Goal: Information Seeking & Learning: Find specific fact

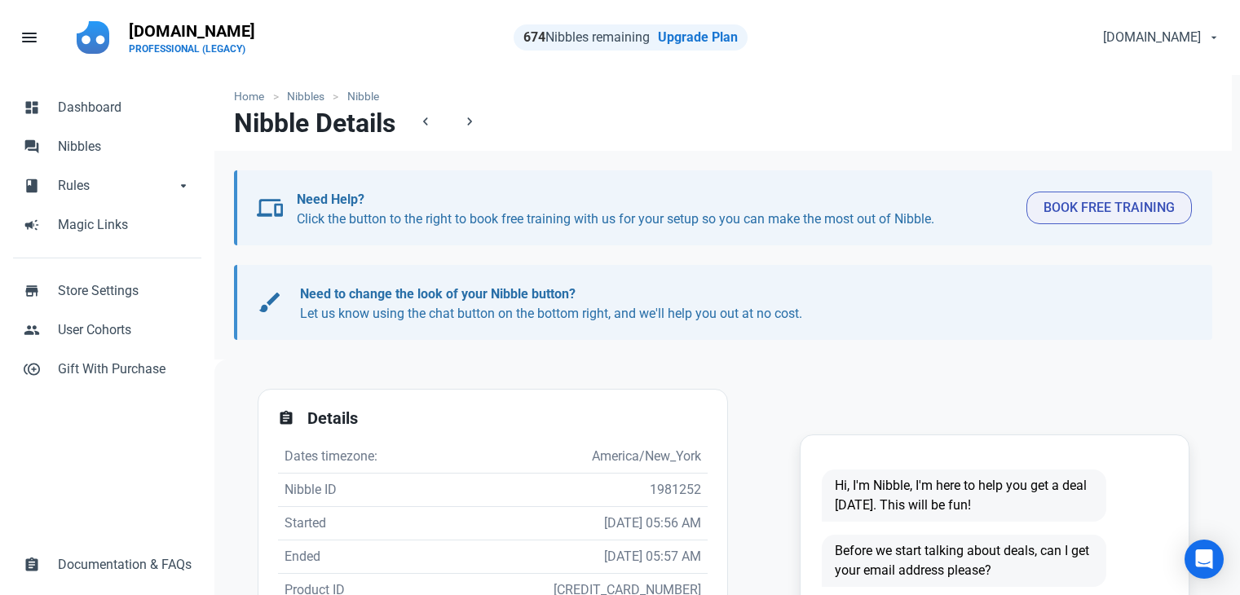
scroll to position [245, 0]
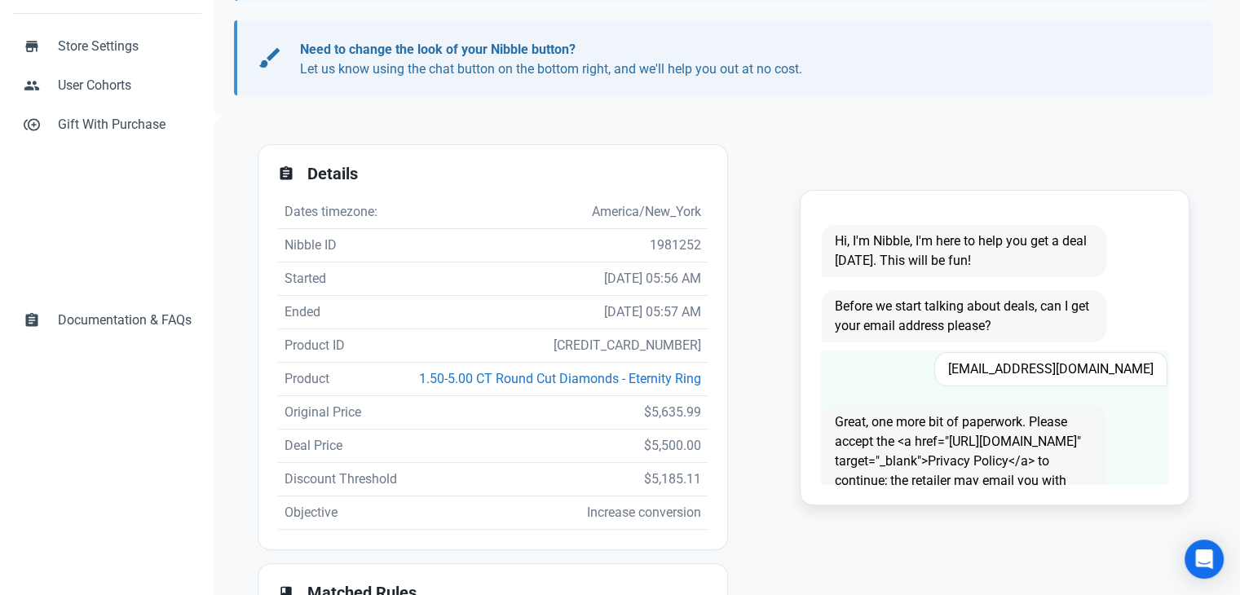
click at [1109, 357] on span "Taft59@aol.com" at bounding box center [1051, 369] width 233 height 34
click at [1109, 360] on span "Taft59@aol.com" at bounding box center [1051, 369] width 233 height 34
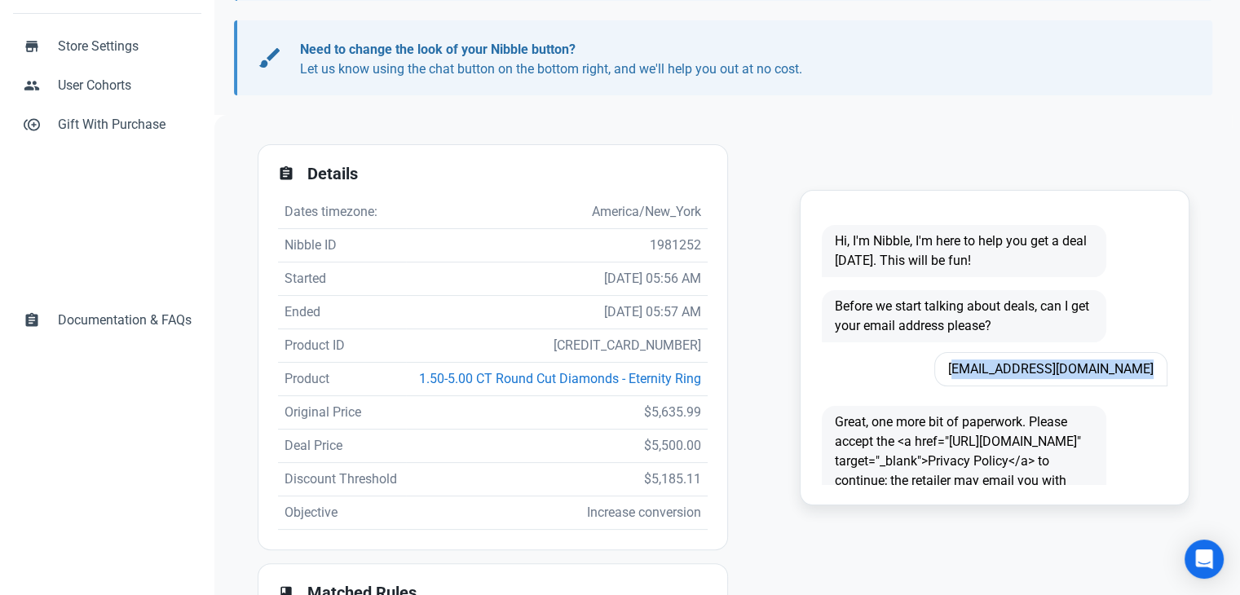
copy span "Taft59@aol.com"
click at [669, 343] on td "5827916693667" at bounding box center [557, 345] width 302 height 33
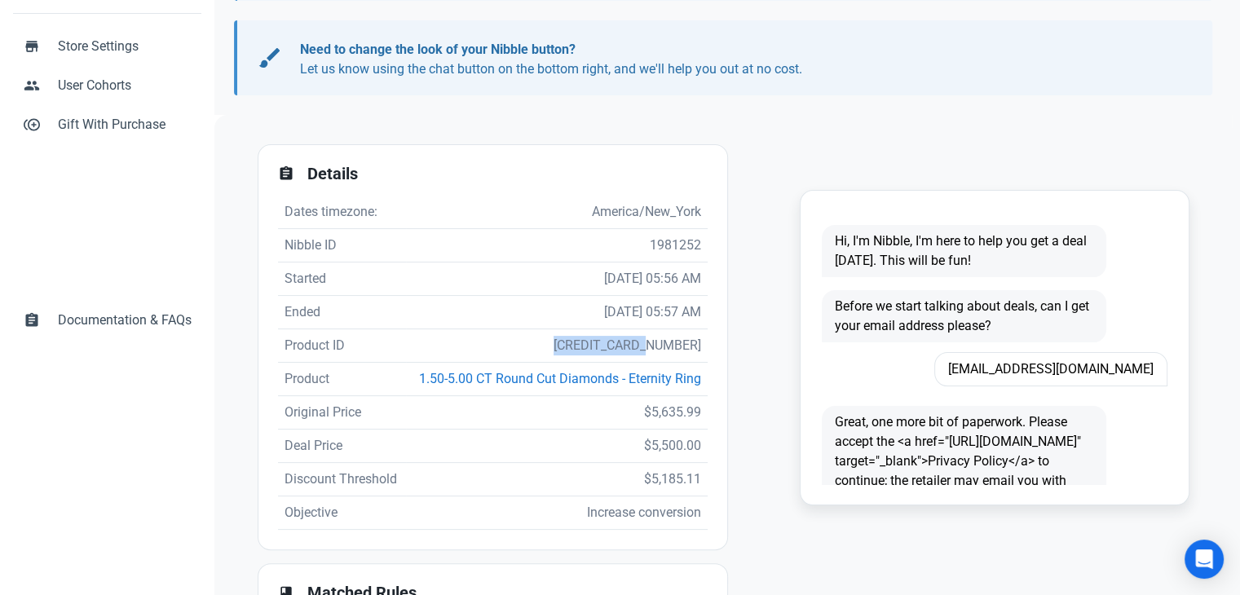
click at [669, 343] on td "5827916693667" at bounding box center [557, 345] width 302 height 33
copy td "5827916693667"
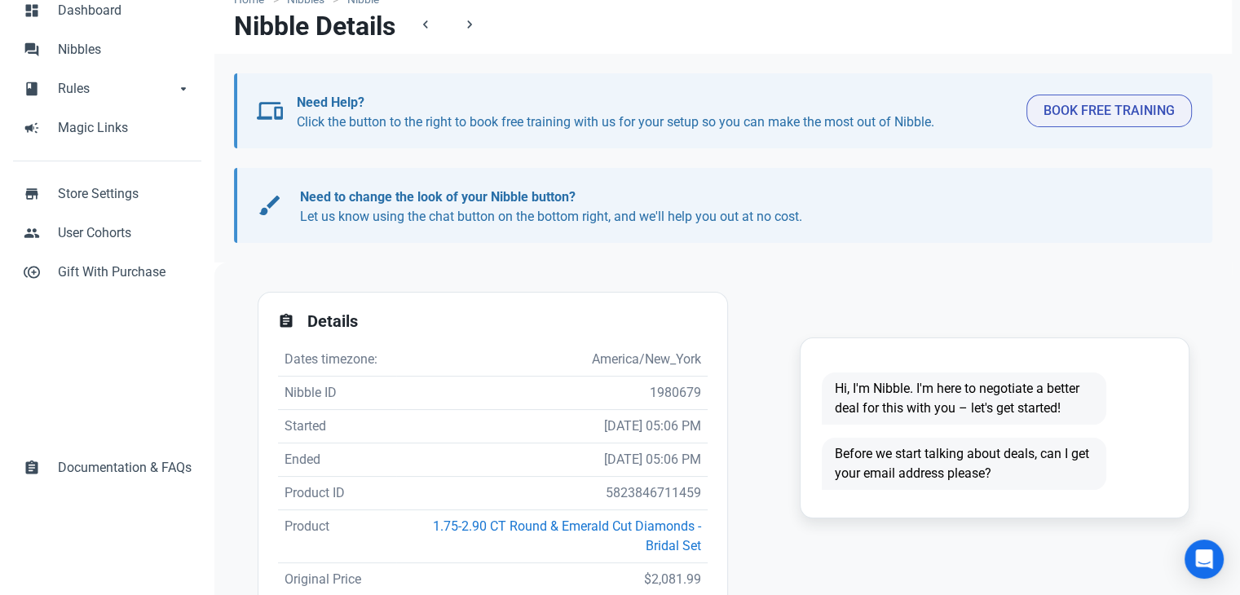
scroll to position [245, 0]
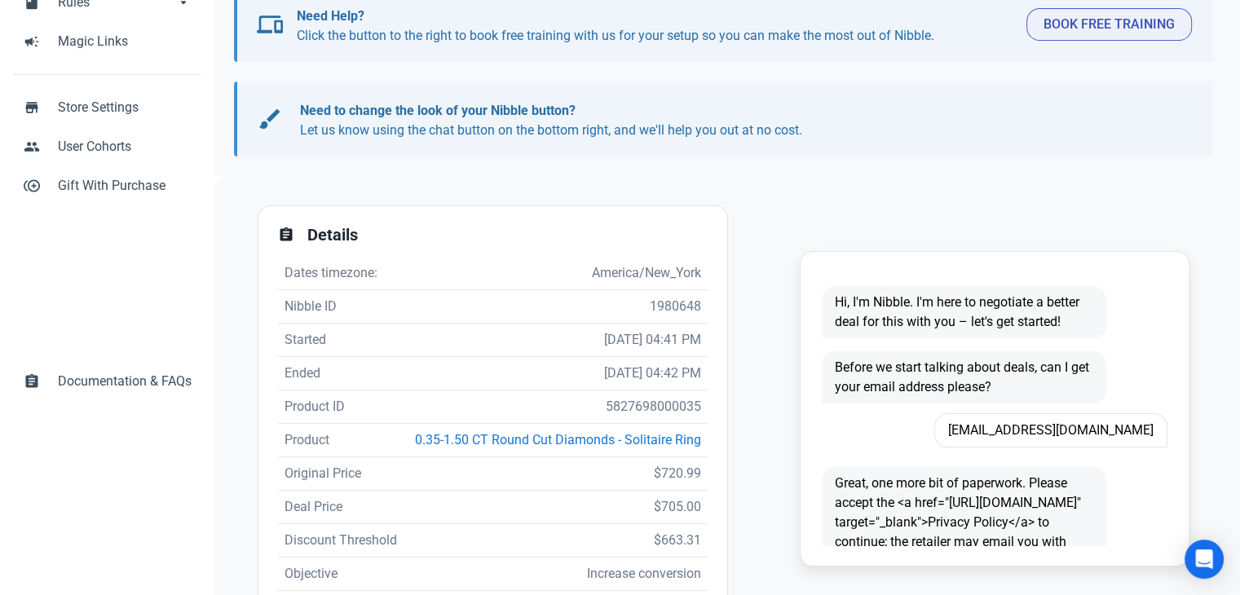
scroll to position [326, 0]
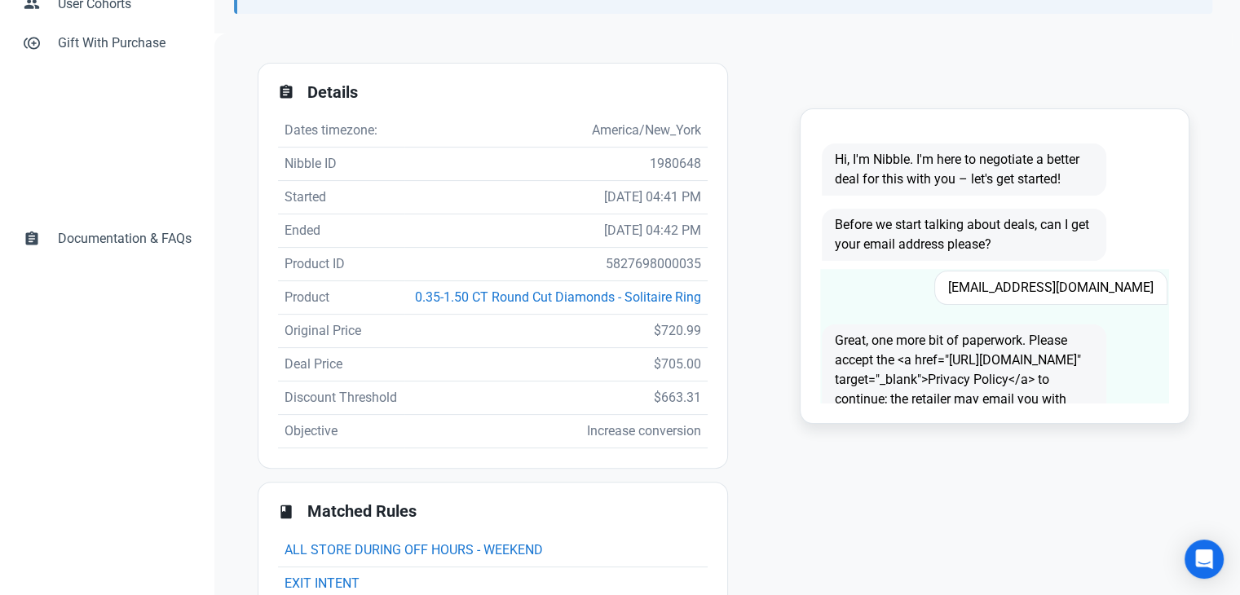
click at [1070, 289] on span "mayesshannon2@gmail.com" at bounding box center [1051, 288] width 233 height 34
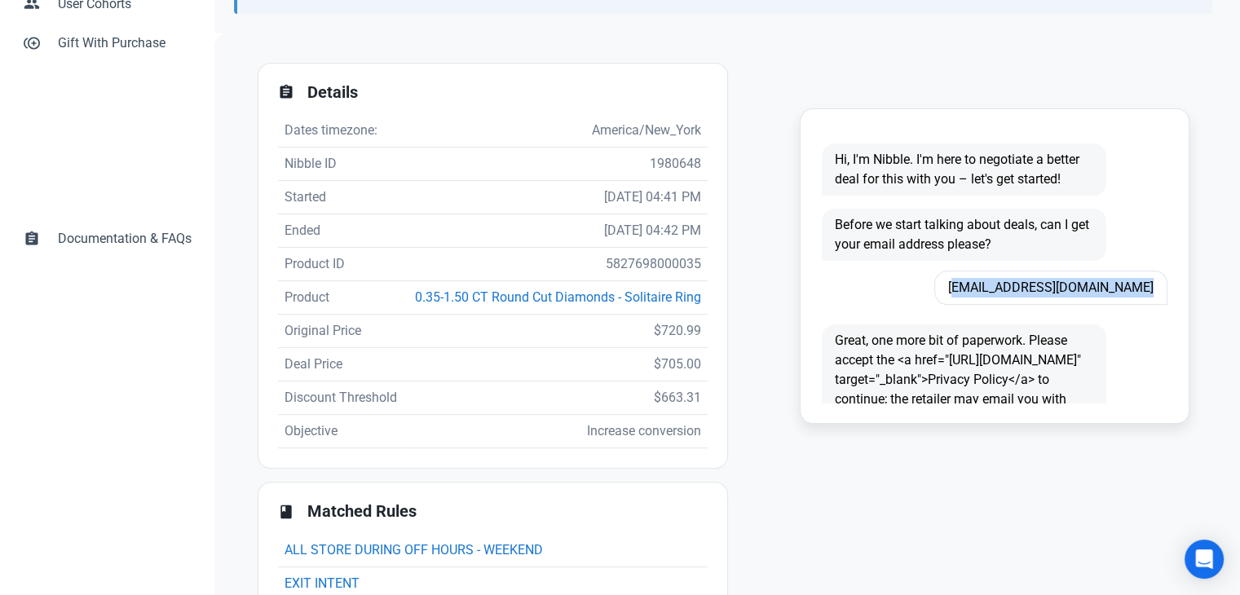
copy span "mayesshannon2@gmail.com"
click at [652, 263] on td "5827698000035" at bounding box center [555, 264] width 303 height 33
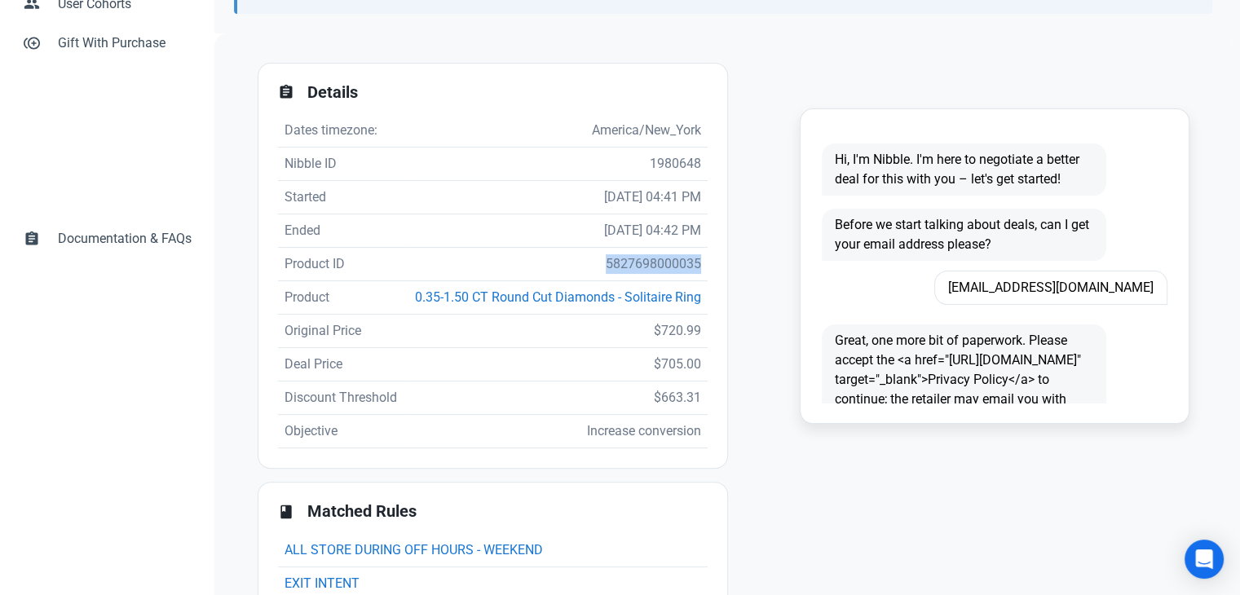
click at [652, 263] on td "5827698000035" at bounding box center [555, 264] width 303 height 33
copy td "5827698000035"
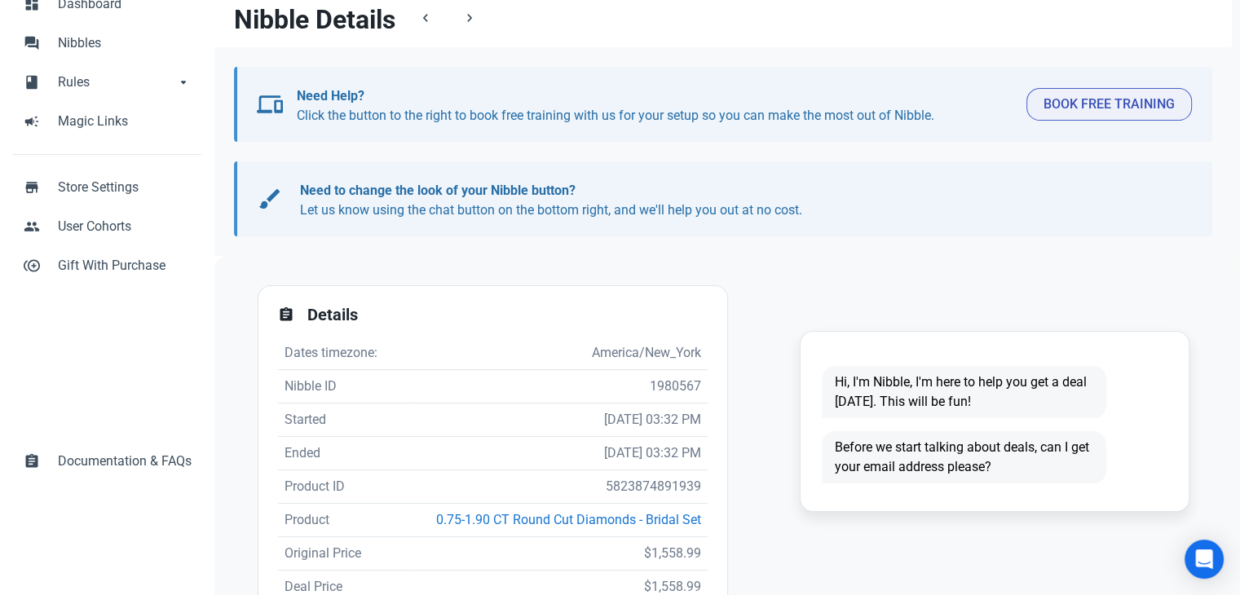
scroll to position [245, 0]
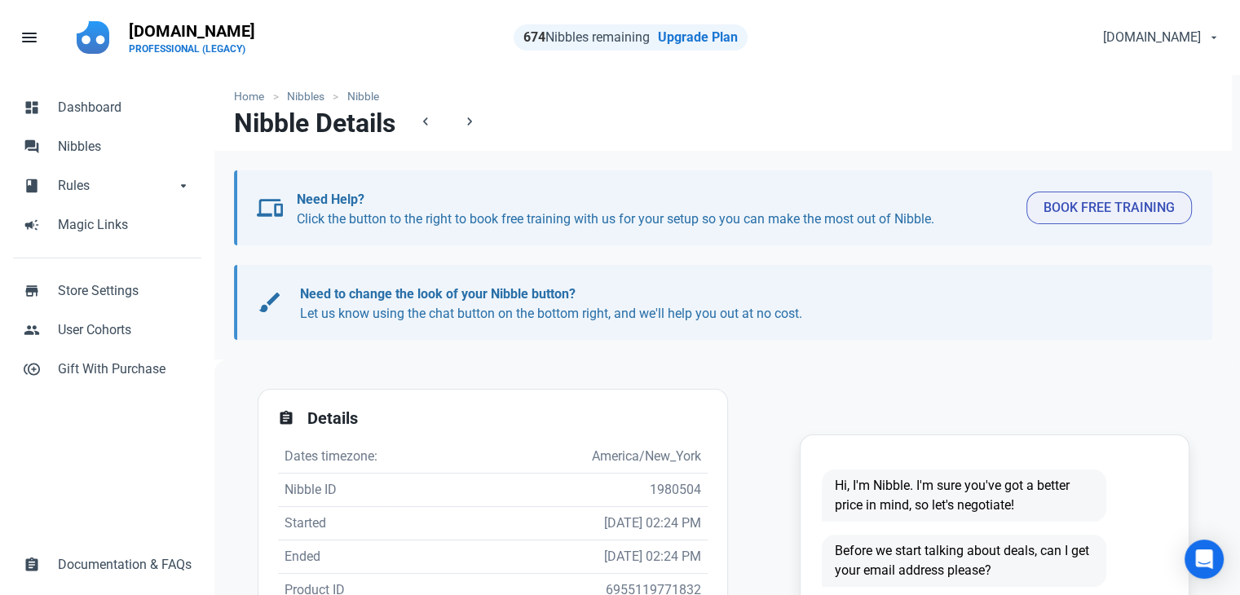
scroll to position [326, 0]
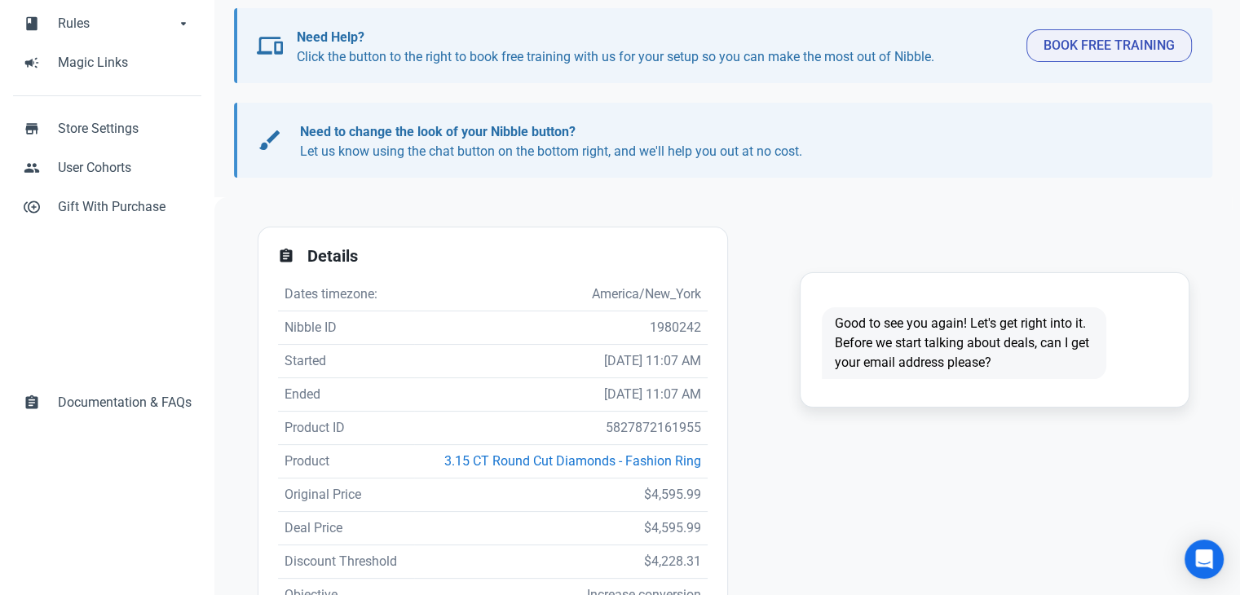
scroll to position [245, 0]
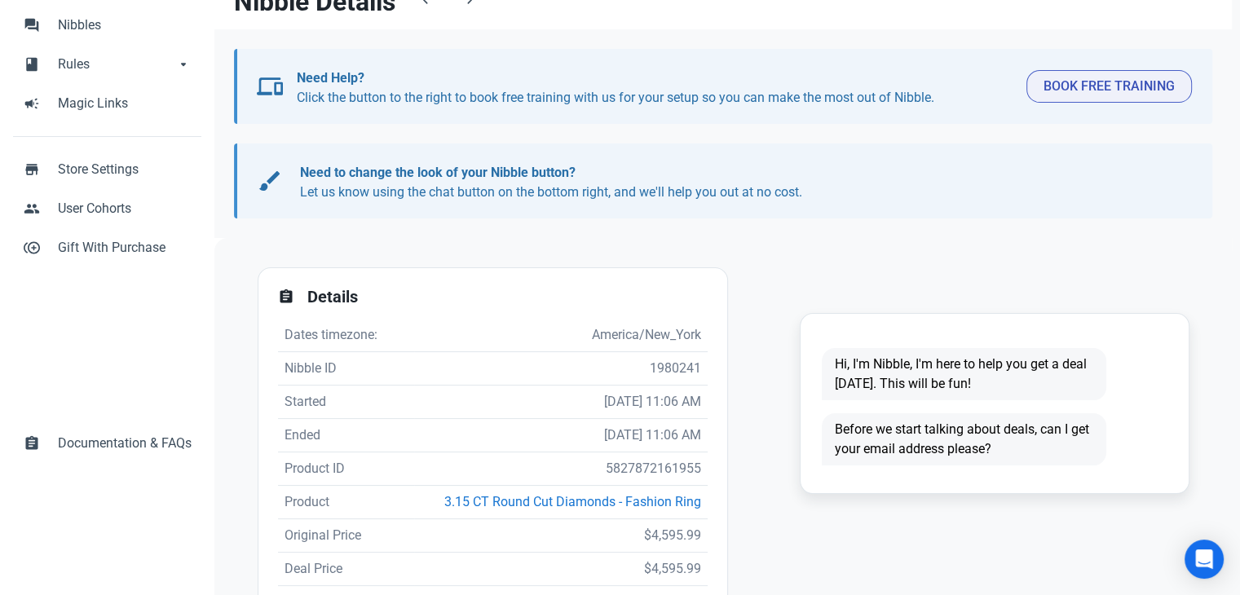
scroll to position [245, 0]
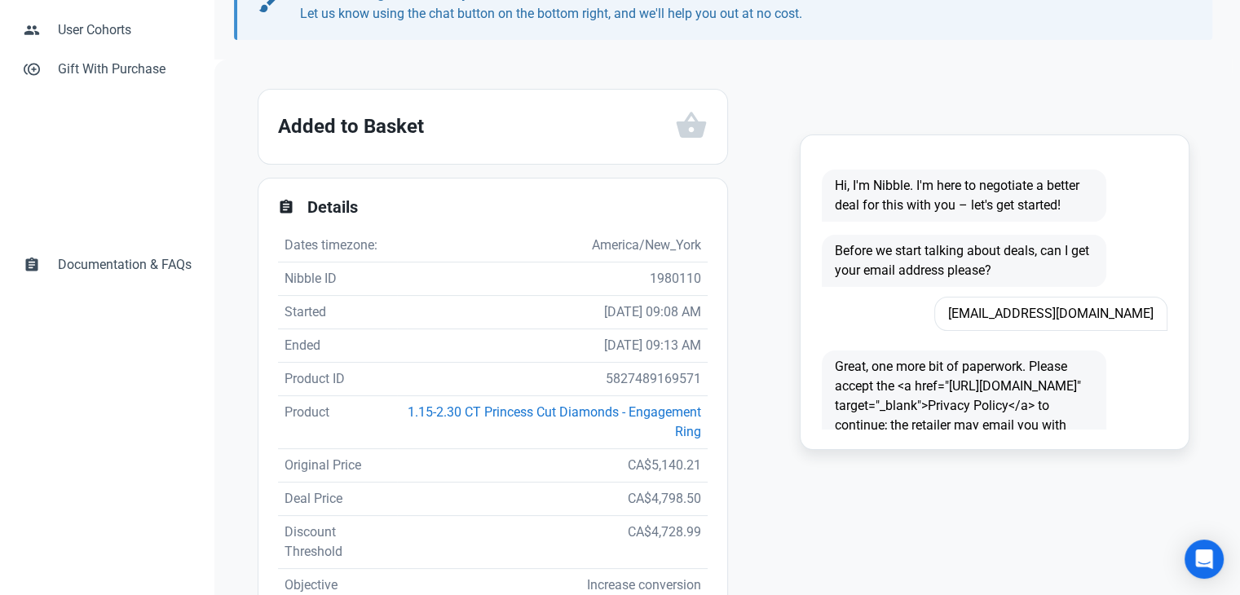
scroll to position [326, 0]
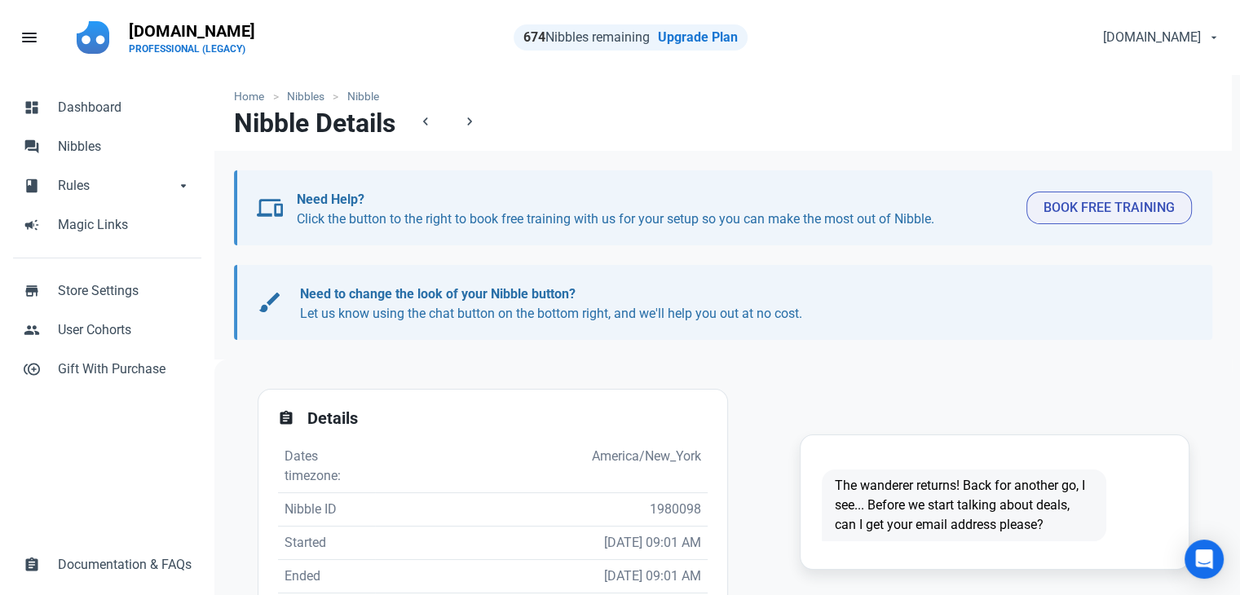
scroll to position [245, 0]
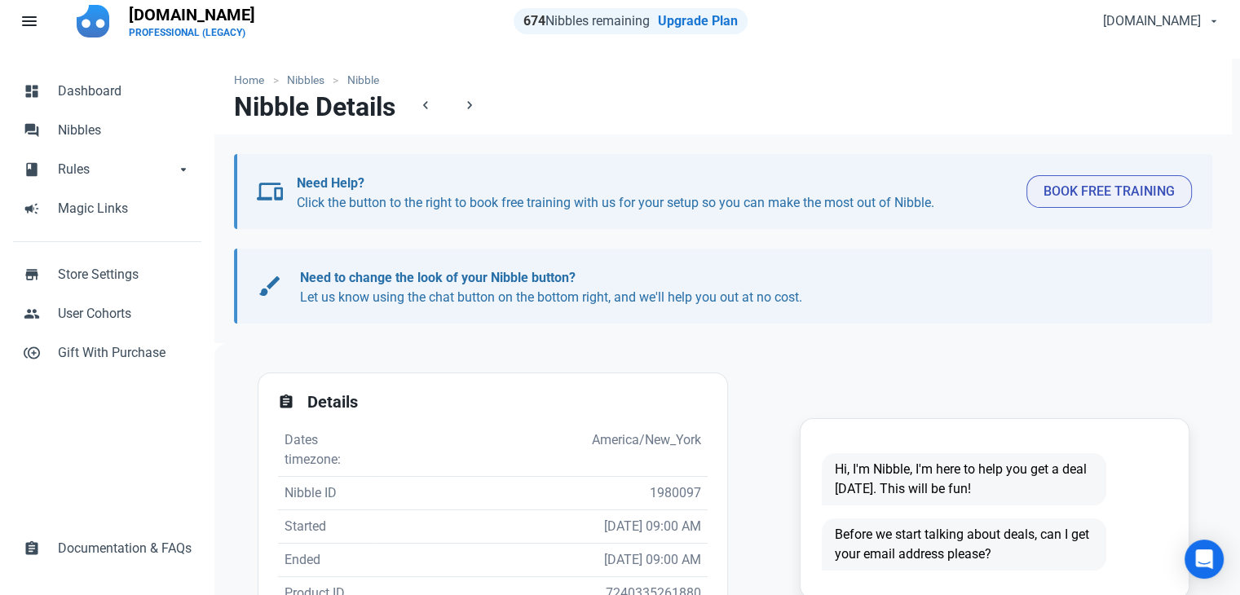
scroll to position [245, 0]
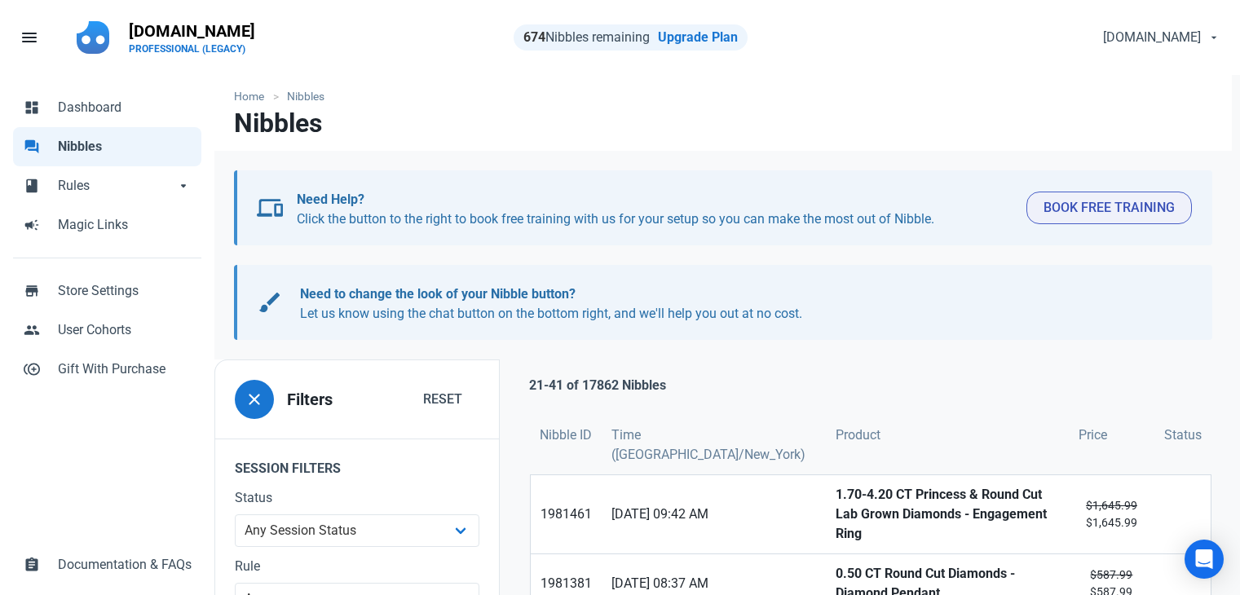
scroll to position [1151, 0]
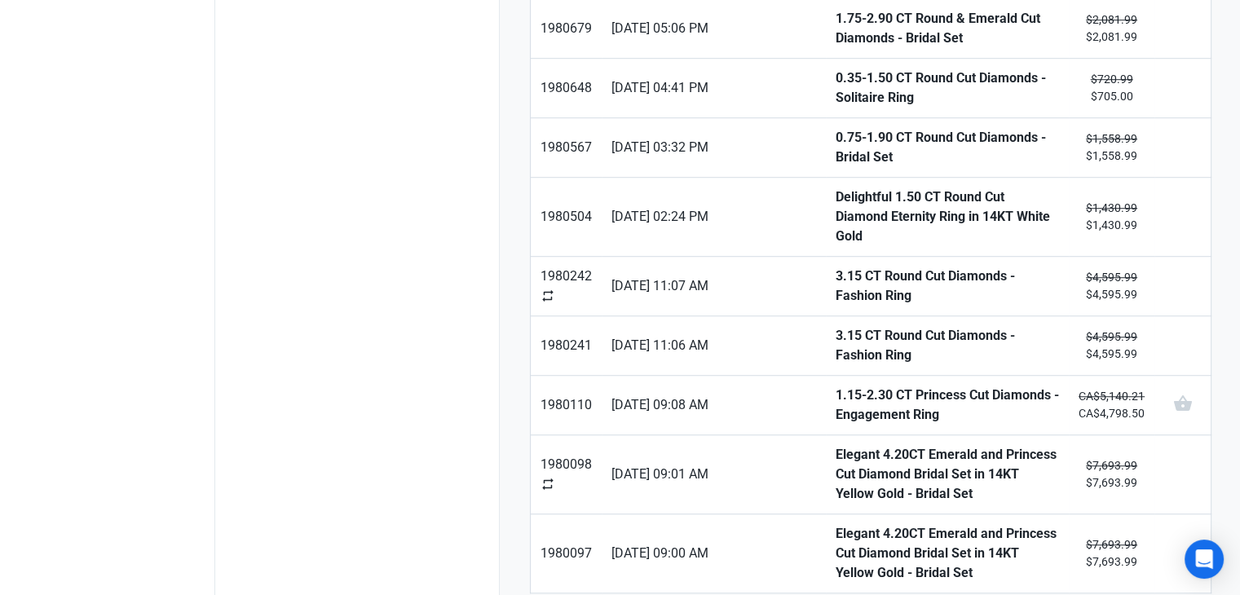
type input "3"
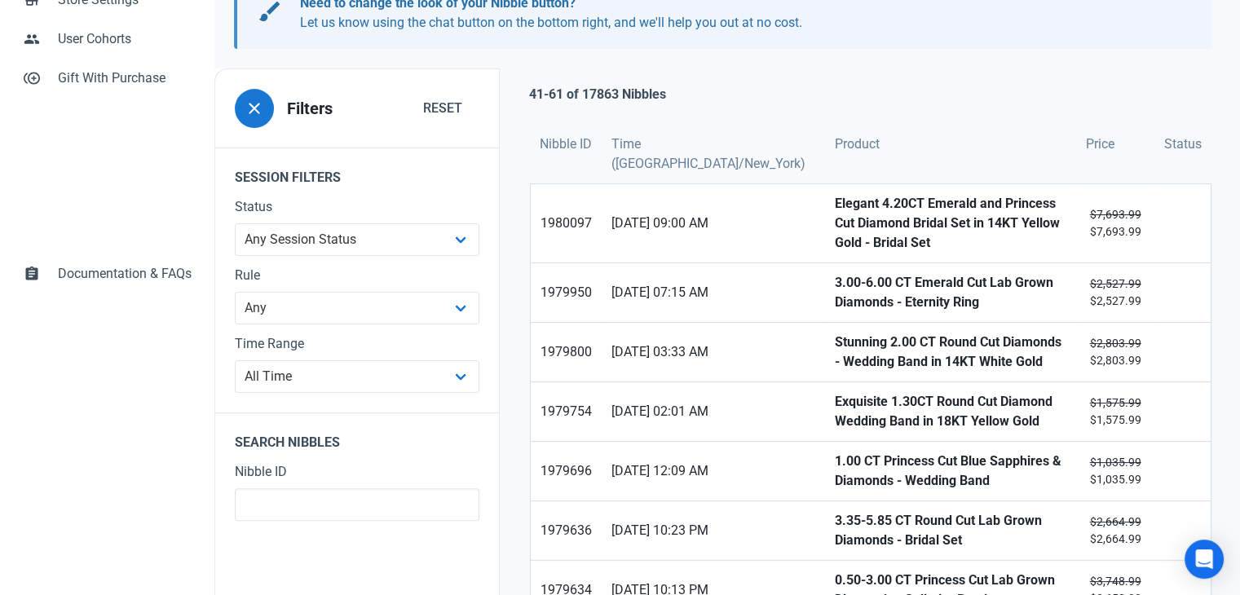
scroll to position [326, 0]
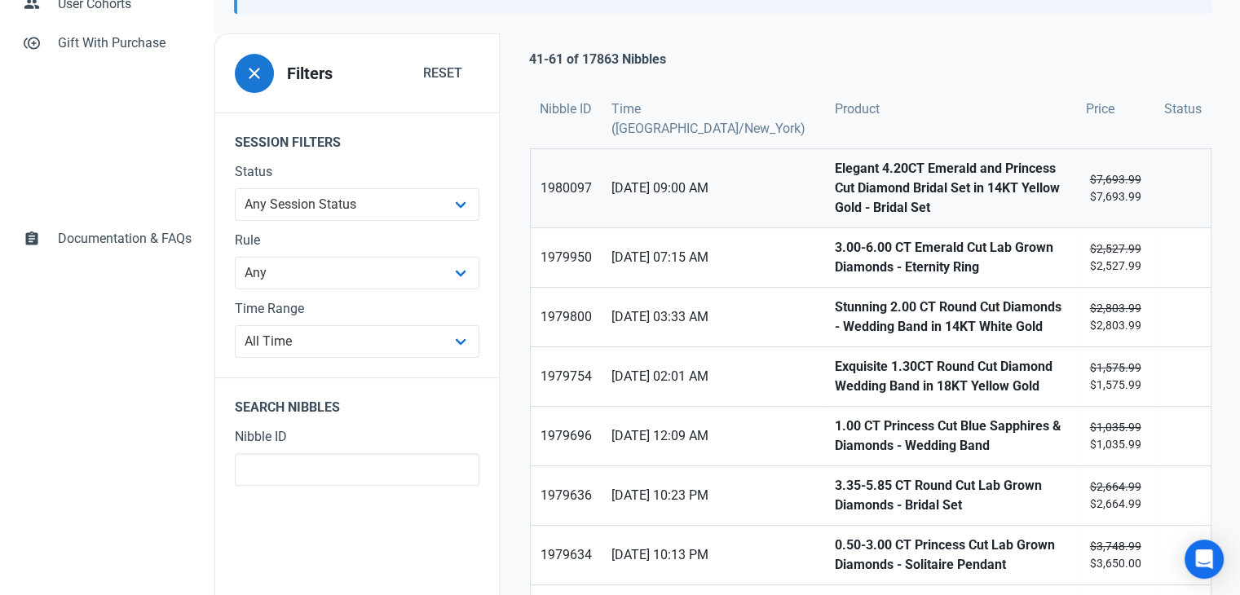
click at [835, 178] on strong "Elegant 4.20CT Emerald and Princess Cut Diamond Bridal Set in 14KT Yellow Gold …" at bounding box center [951, 188] width 232 height 59
click at [835, 249] on strong "3.00-6.00 CT Emerald Cut Lab Grown Diamonds - Eternity Ring" at bounding box center [951, 257] width 232 height 39
click at [835, 305] on strong "Stunning 2.00 CT Round Cut Diamonds - Wedding Band in 14KT White Gold" at bounding box center [951, 317] width 232 height 39
click at [835, 363] on strong "Exquisite 1.30CT Round Cut Diamond Wedding Band in 18KT Yellow Gold" at bounding box center [951, 376] width 232 height 39
click at [835, 417] on strong "1.00 CT Princess Cut Blue Sapphires & Diamonds - Wedding Band" at bounding box center [951, 436] width 232 height 39
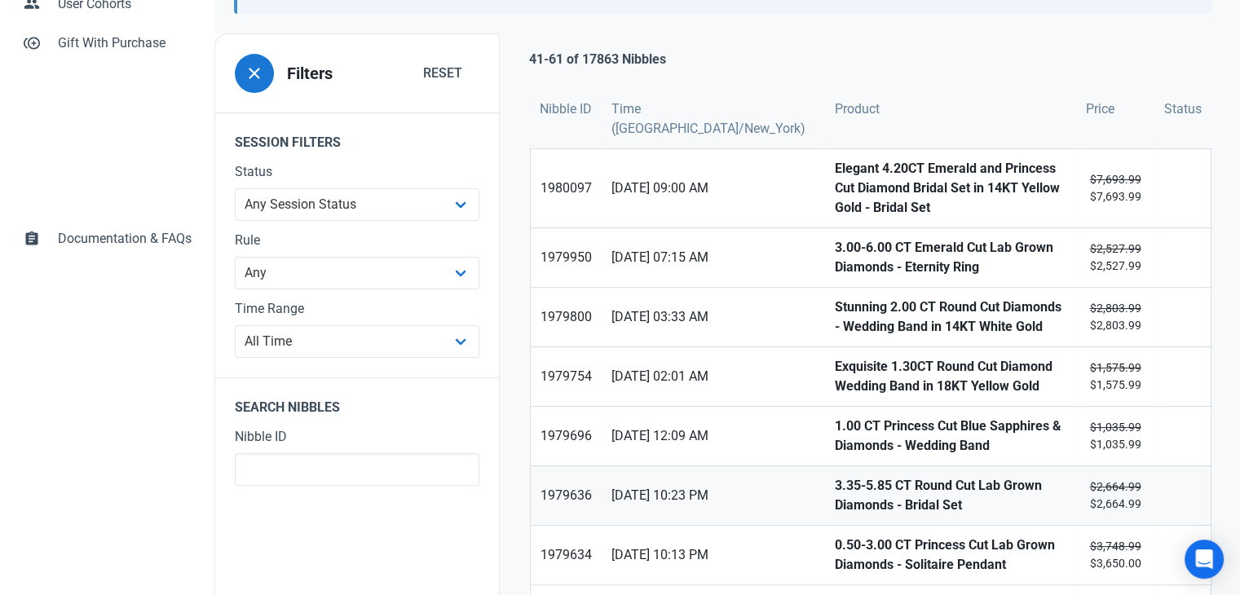
click at [835, 476] on strong "3.35-5.85 CT Round Cut Lab Grown Diamonds - Bridal Set" at bounding box center [951, 495] width 232 height 39
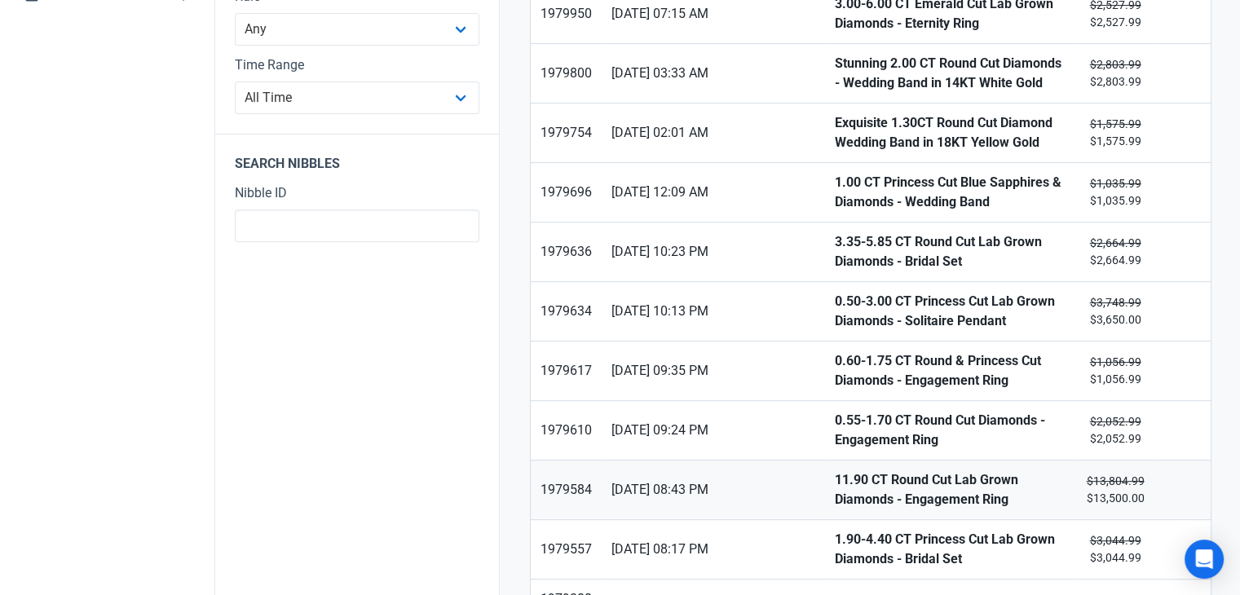
scroll to position [571, 0]
click at [835, 291] on strong "0.50-3.00 CT Princess Cut Lab Grown Diamonds - Solitaire Pendant" at bounding box center [951, 310] width 232 height 39
click at [835, 351] on strong "0.60-1.75 CT Round & Princess Cut Diamonds - Engagement Ring" at bounding box center [951, 370] width 232 height 39
click at [825, 400] on link "0.55-1.70 CT Round Cut Diamonds - Engagement Ring" at bounding box center [950, 429] width 251 height 59
click at [835, 470] on strong "11.90 CT Round Cut Lab Grown Diamonds - Engagement Ring" at bounding box center [951, 489] width 232 height 39
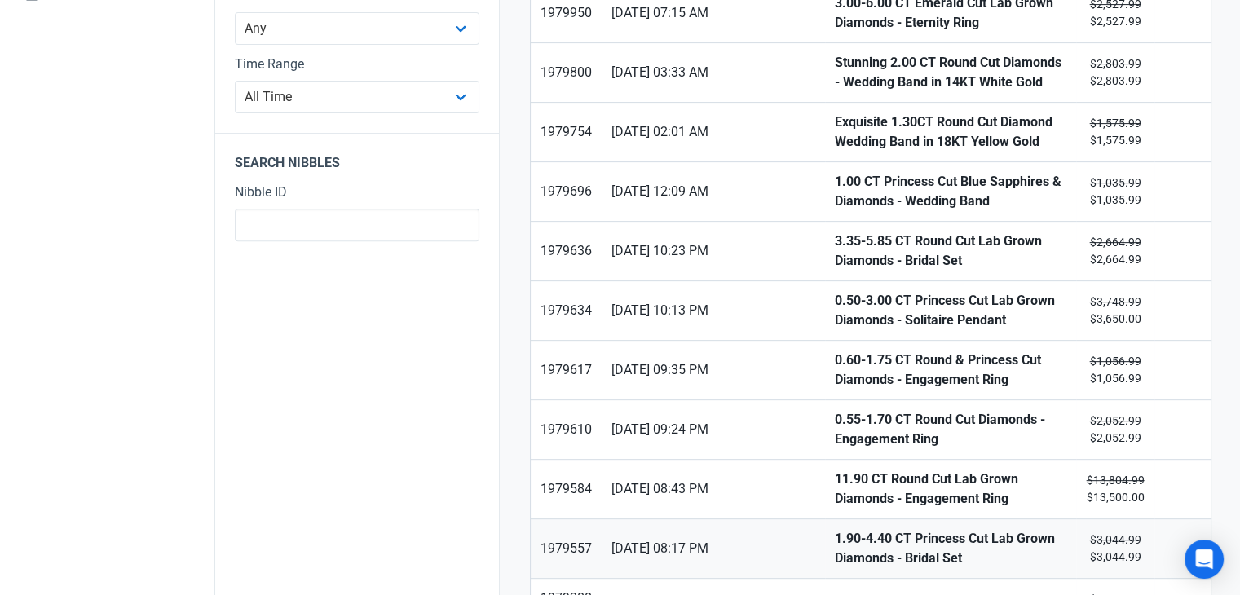
click at [835, 546] on strong "1.90-4.40 CT Princess Cut Lab Grown Diamonds - Bridal Set" at bounding box center [951, 548] width 232 height 39
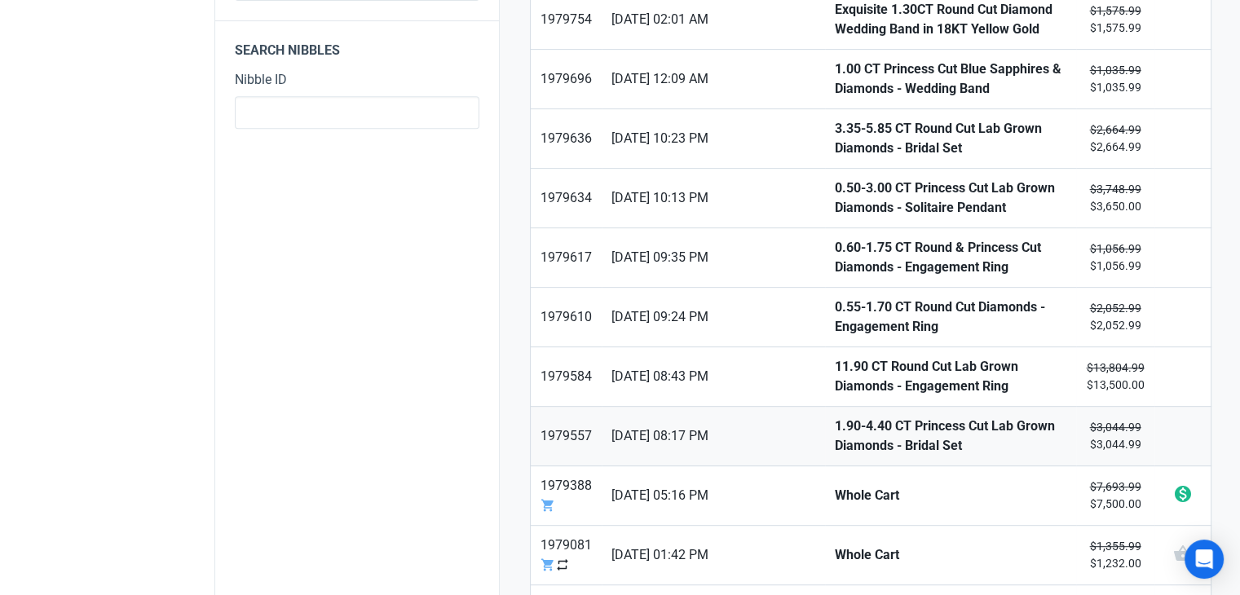
scroll to position [734, 0]
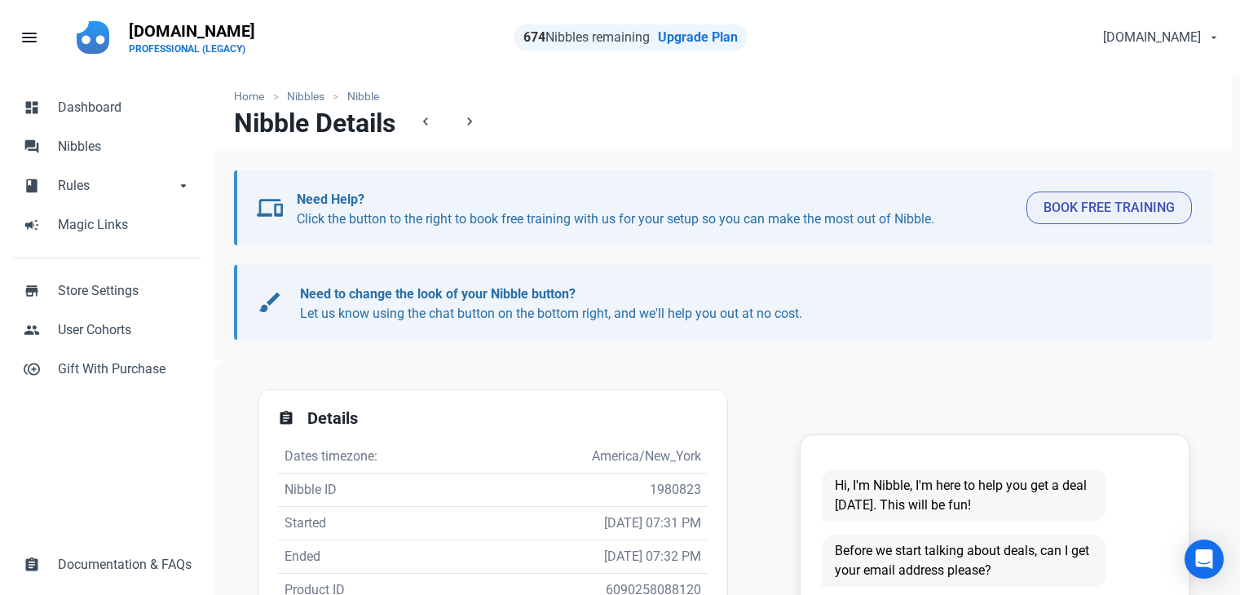
scroll to position [326, 0]
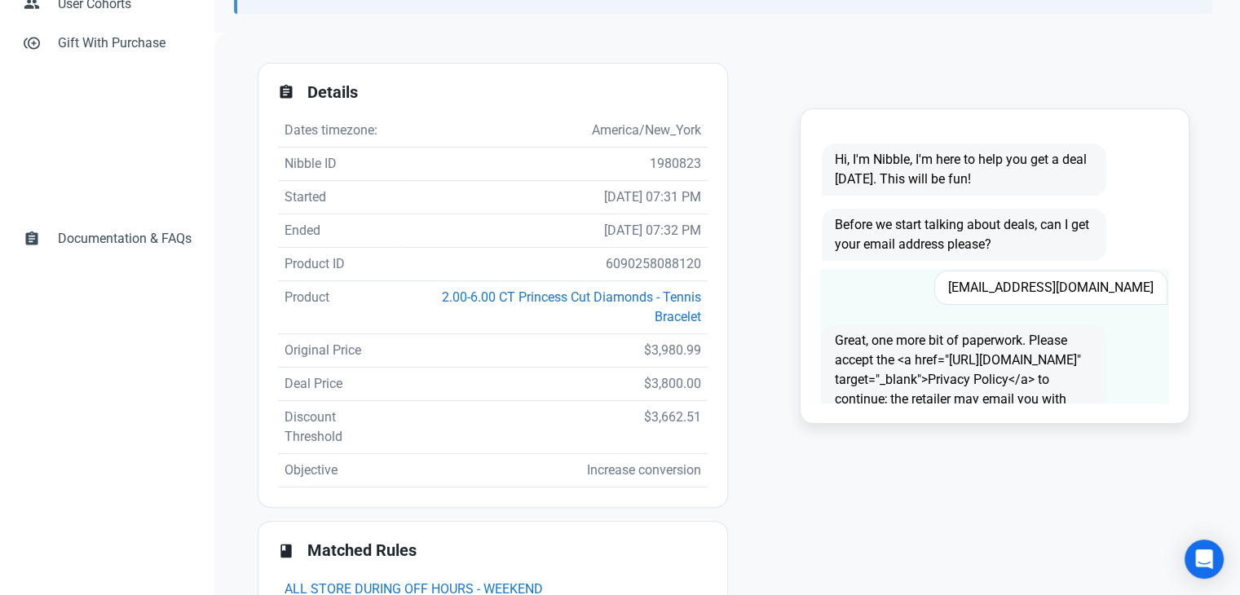
click at [1085, 288] on span "[EMAIL_ADDRESS][DOMAIN_NAME]" at bounding box center [1051, 288] width 233 height 34
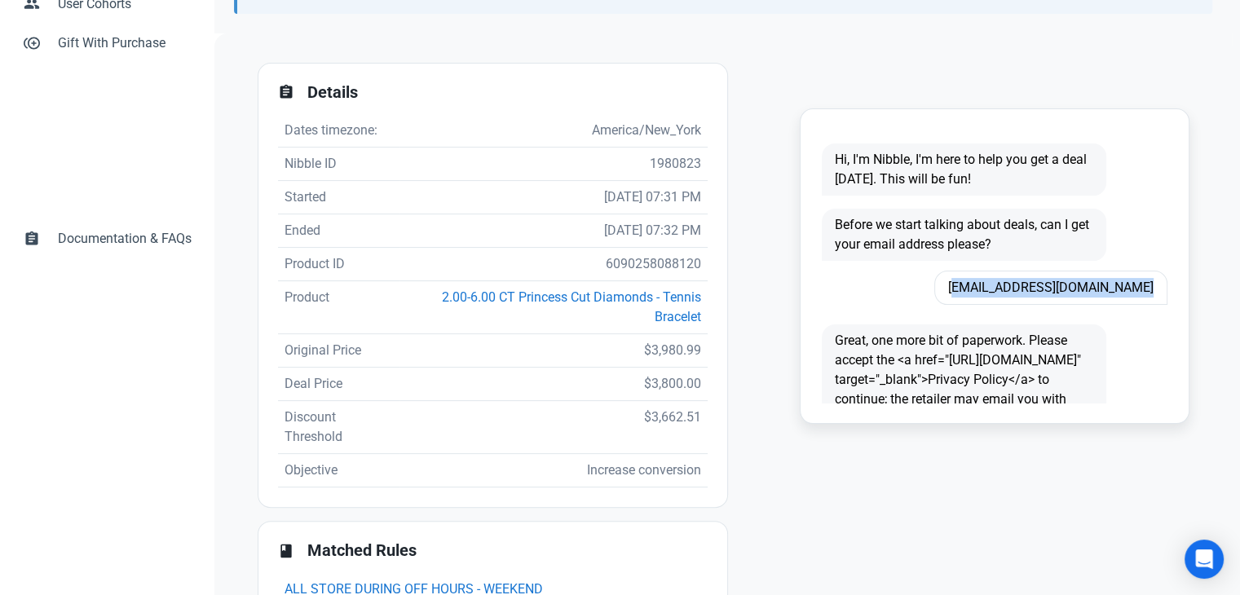
copy span "[EMAIL_ADDRESS][DOMAIN_NAME]"
click at [645, 264] on td "6090258088120" at bounding box center [554, 264] width 308 height 33
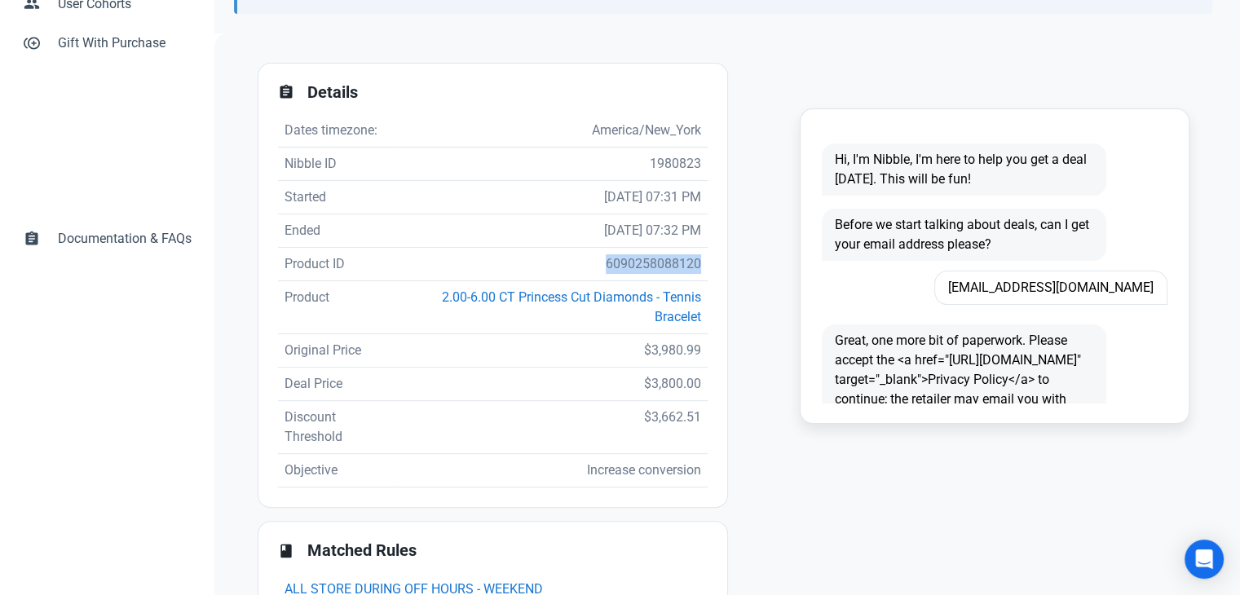
click at [646, 264] on td "6090258088120" at bounding box center [554, 264] width 308 height 33
copy td "6090258088120"
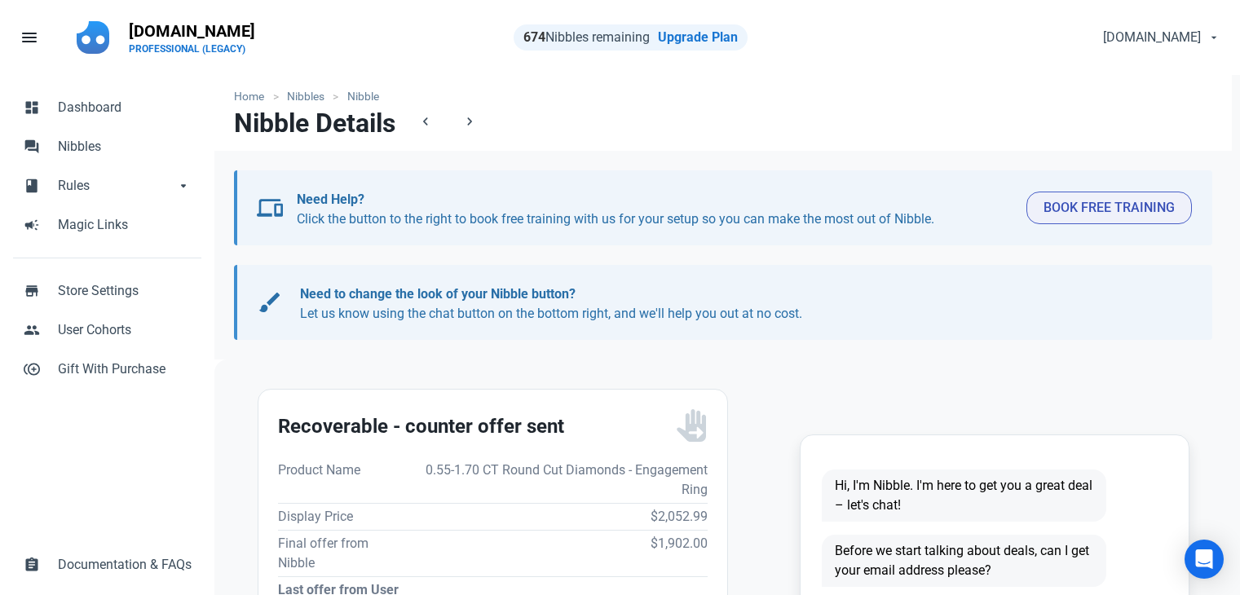
scroll to position [408, 0]
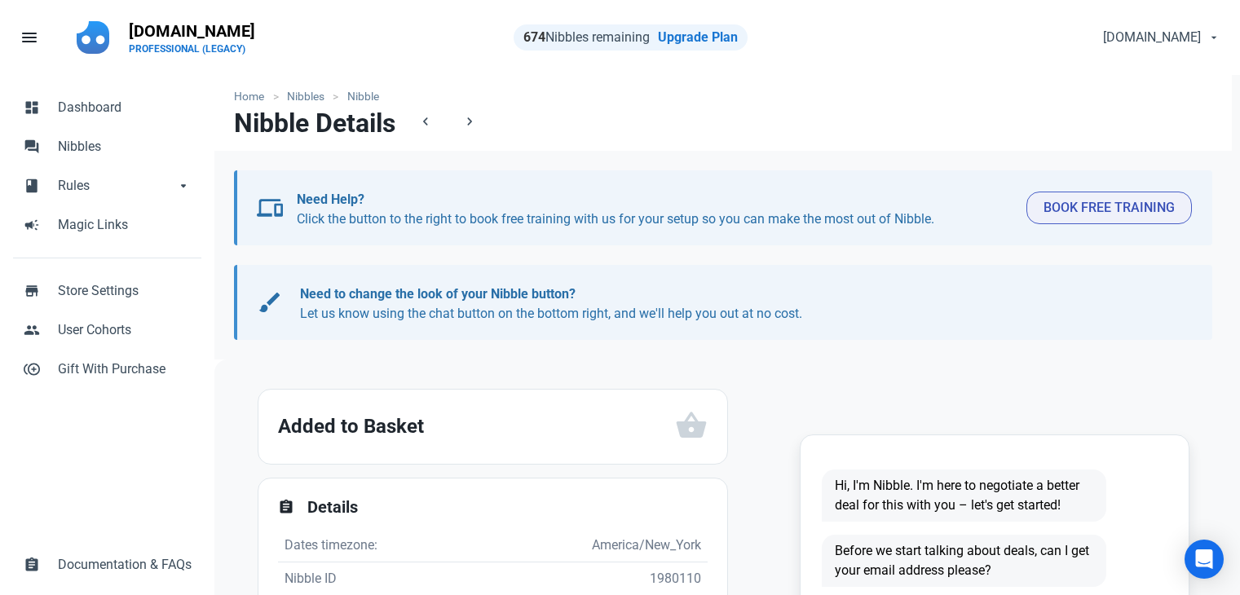
scroll to position [326, 0]
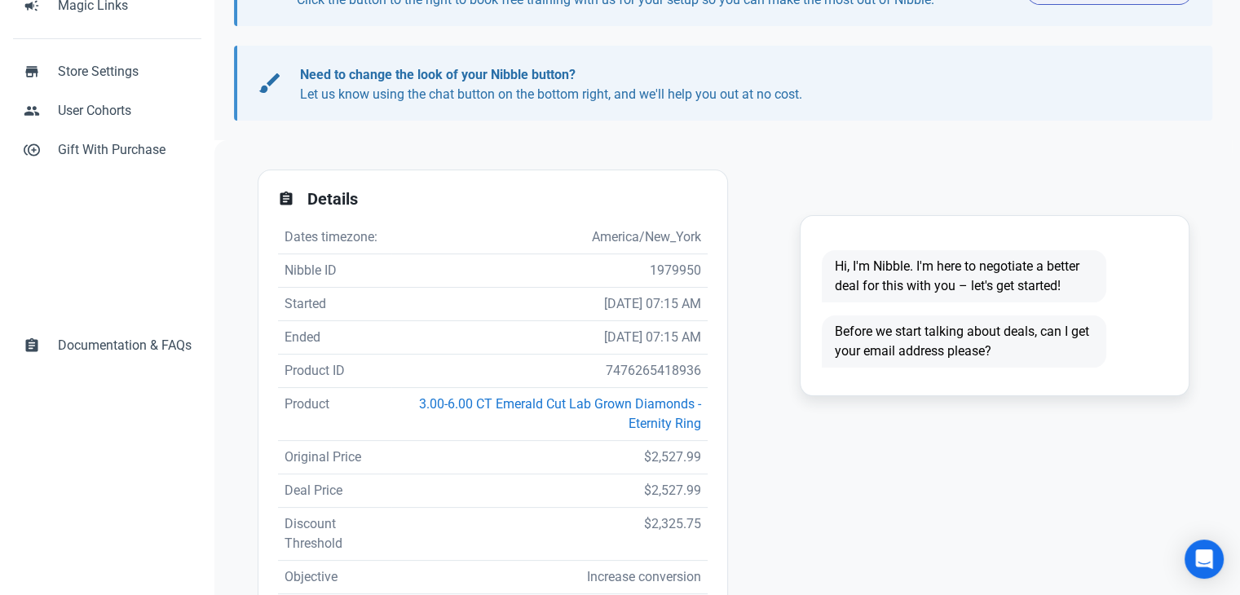
scroll to position [326, 0]
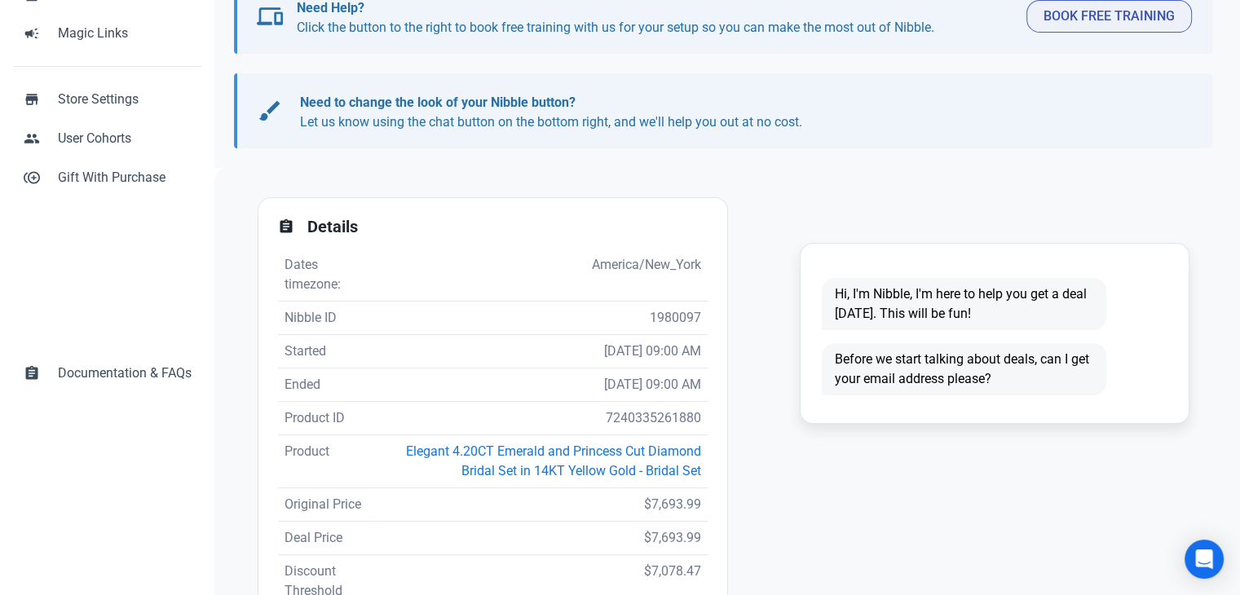
scroll to position [408, 0]
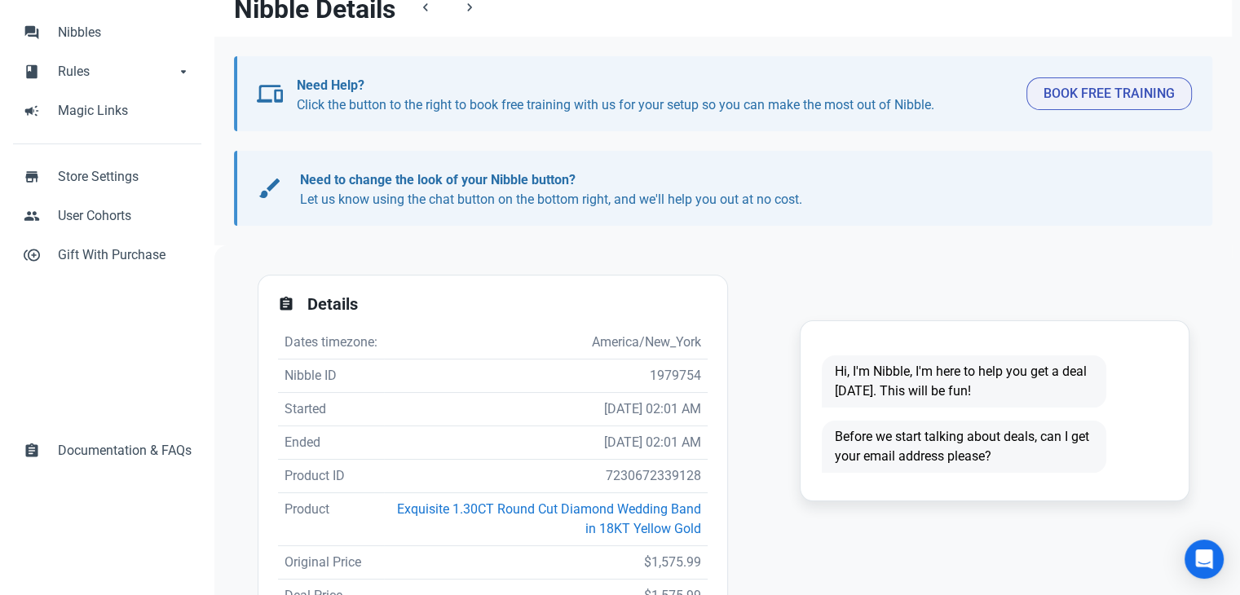
scroll to position [326, 0]
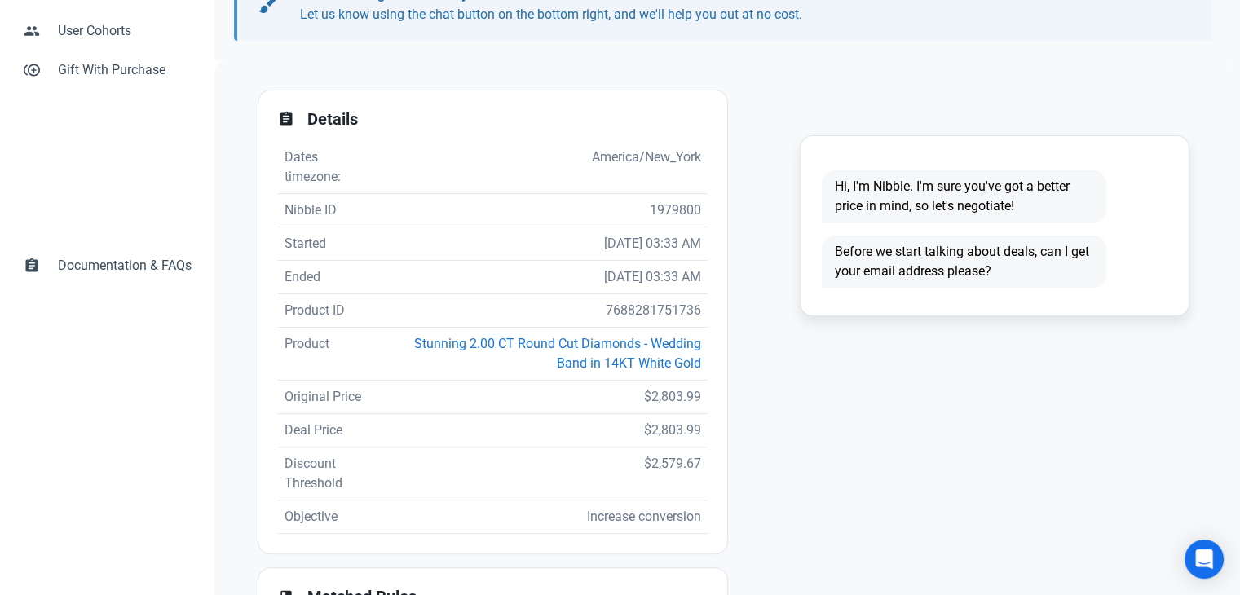
scroll to position [408, 0]
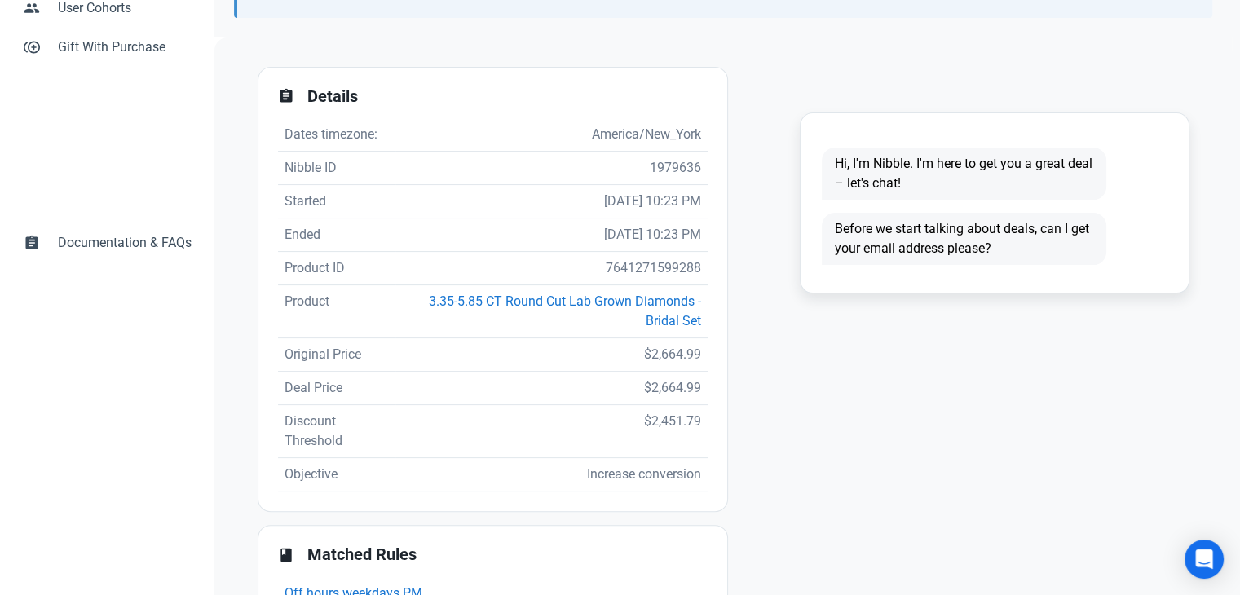
scroll to position [326, 0]
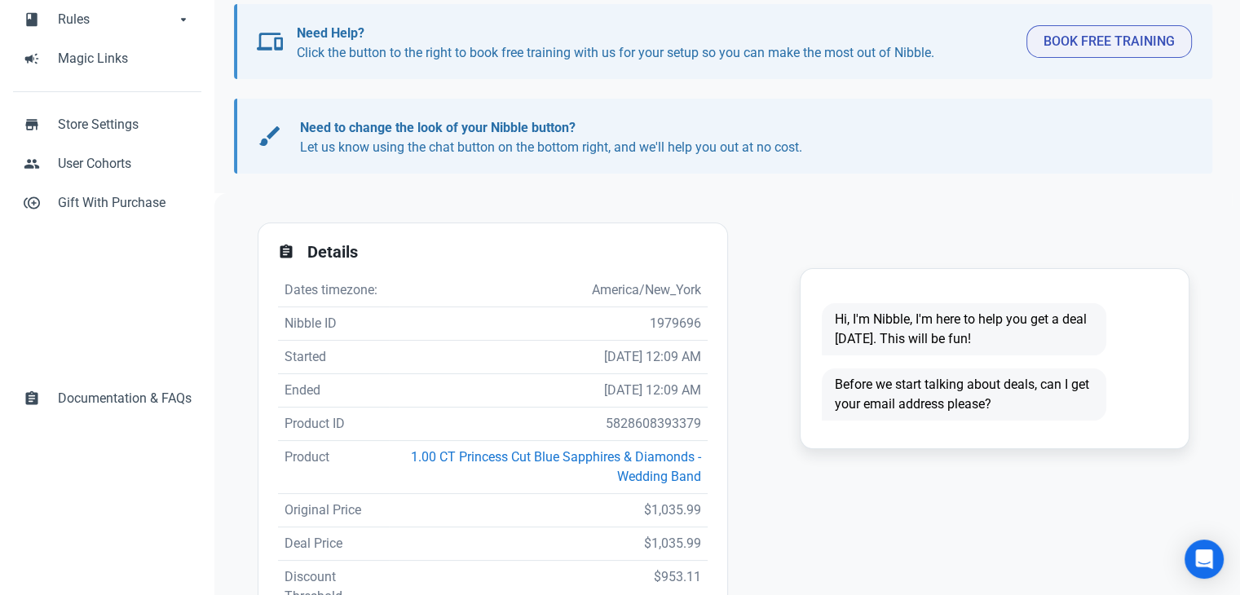
scroll to position [245, 0]
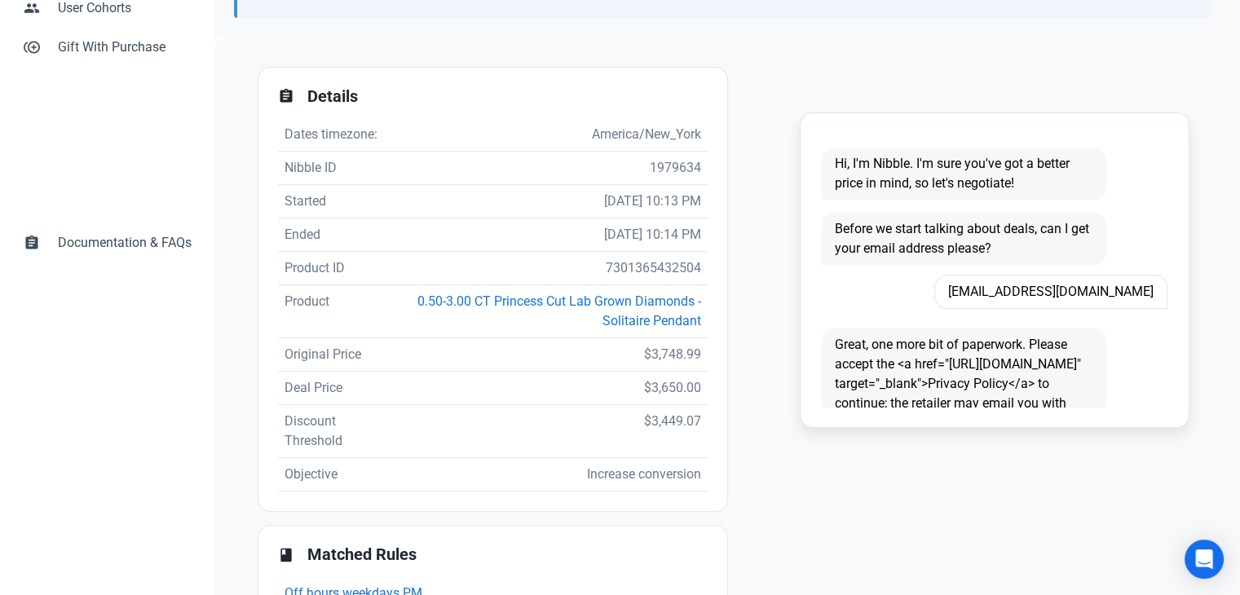
scroll to position [326, 0]
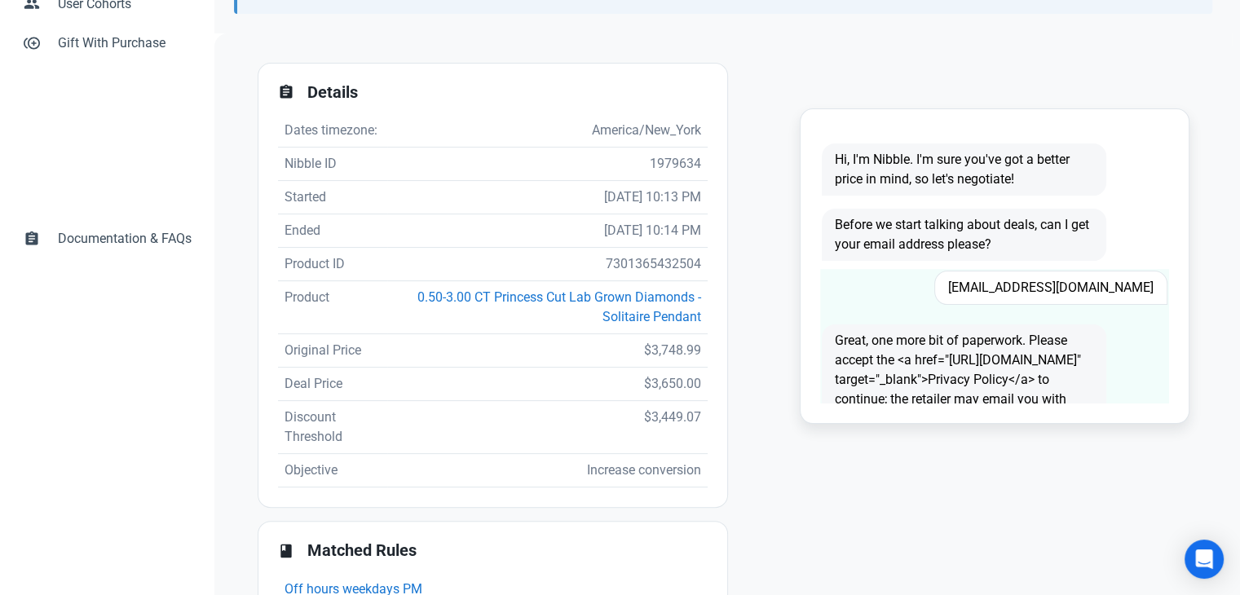
click at [1063, 288] on span "[EMAIL_ADDRESS][DOMAIN_NAME]" at bounding box center [1051, 288] width 233 height 34
copy span "[EMAIL_ADDRESS][DOMAIN_NAME]"
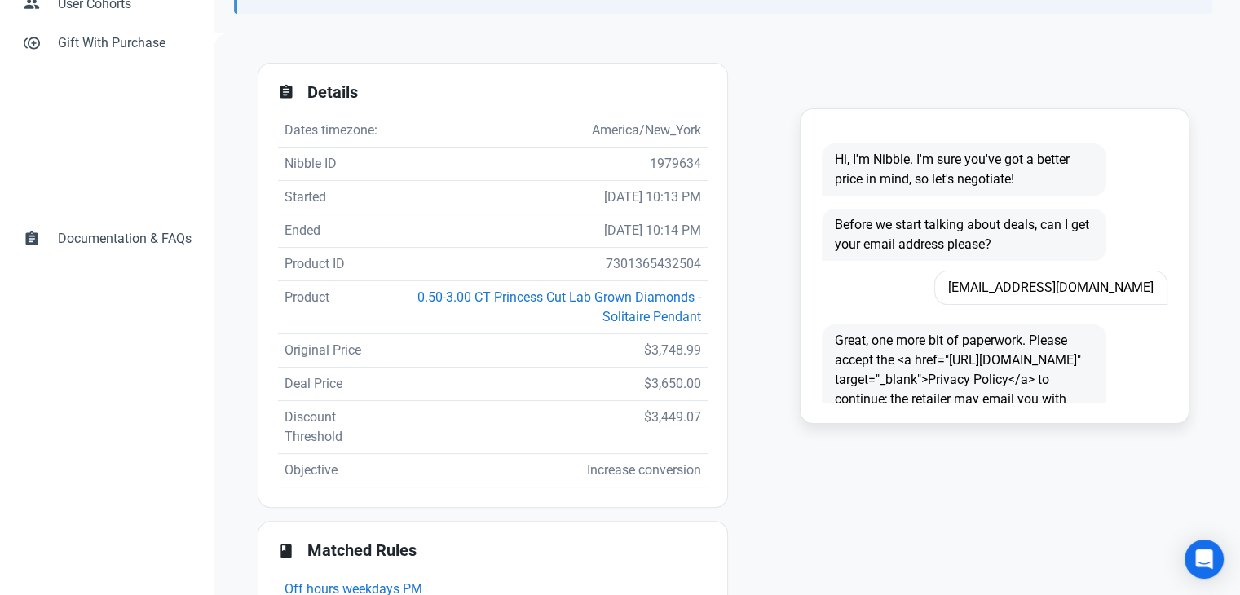
click at [649, 259] on td "7301365432504" at bounding box center [547, 264] width 320 height 33
copy td "7301365432504"
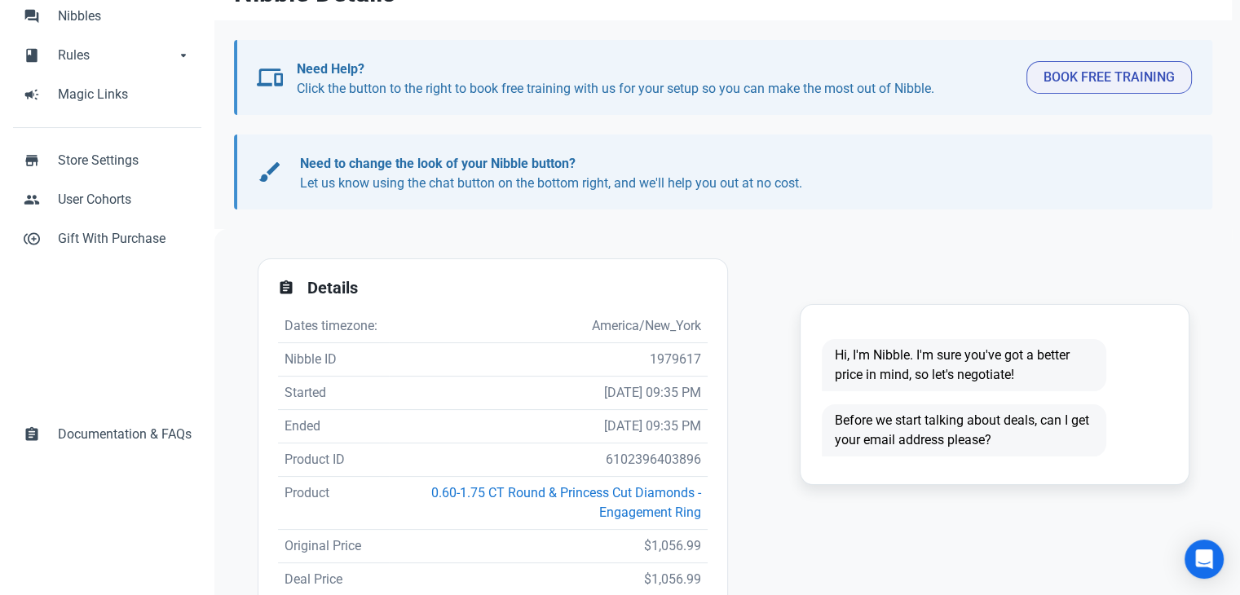
scroll to position [245, 0]
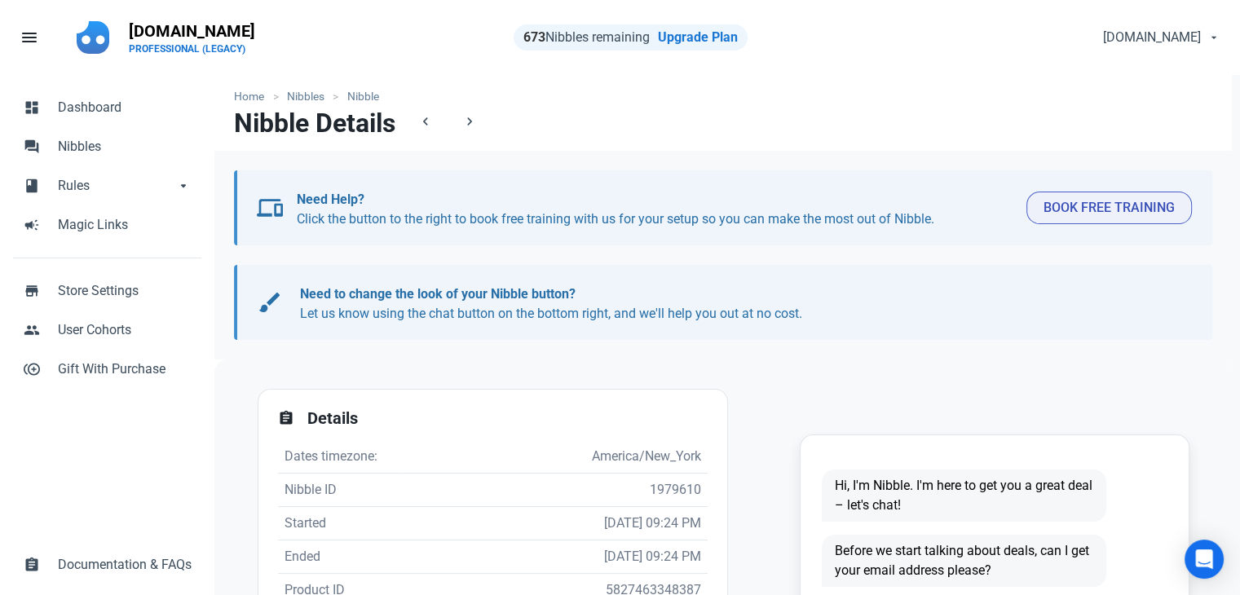
scroll to position [408, 0]
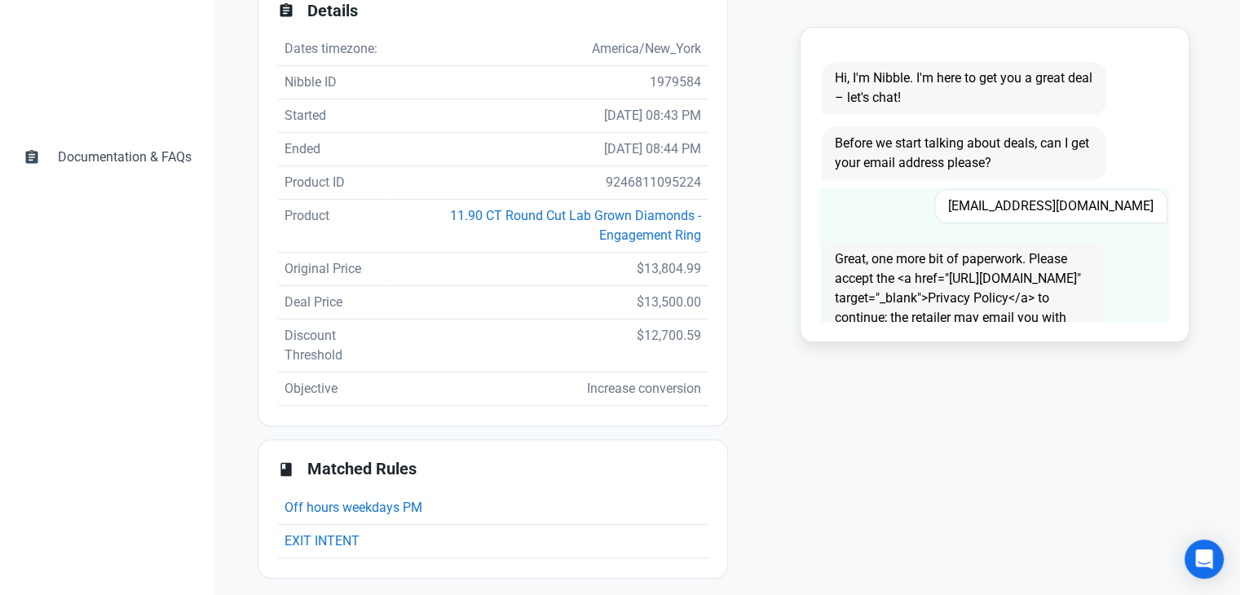
click at [1019, 218] on span "[EMAIL_ADDRESS][DOMAIN_NAME]" at bounding box center [1051, 206] width 233 height 34
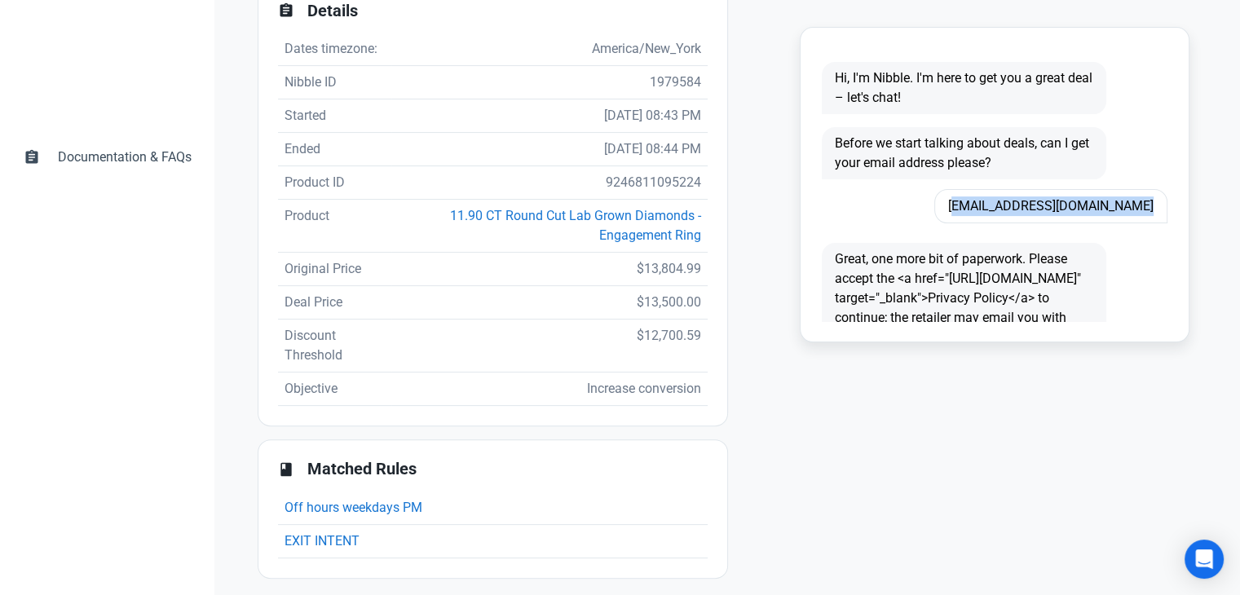
copy span "[EMAIL_ADDRESS][DOMAIN_NAME]"
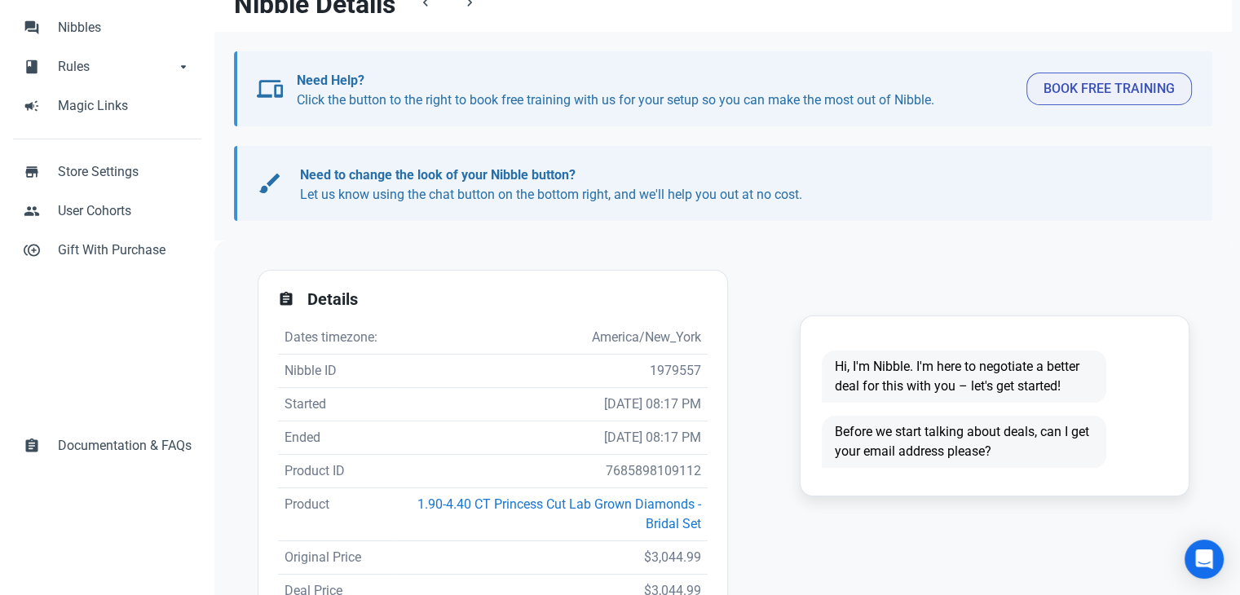
scroll to position [326, 0]
